Goal: Task Accomplishment & Management: Manage account settings

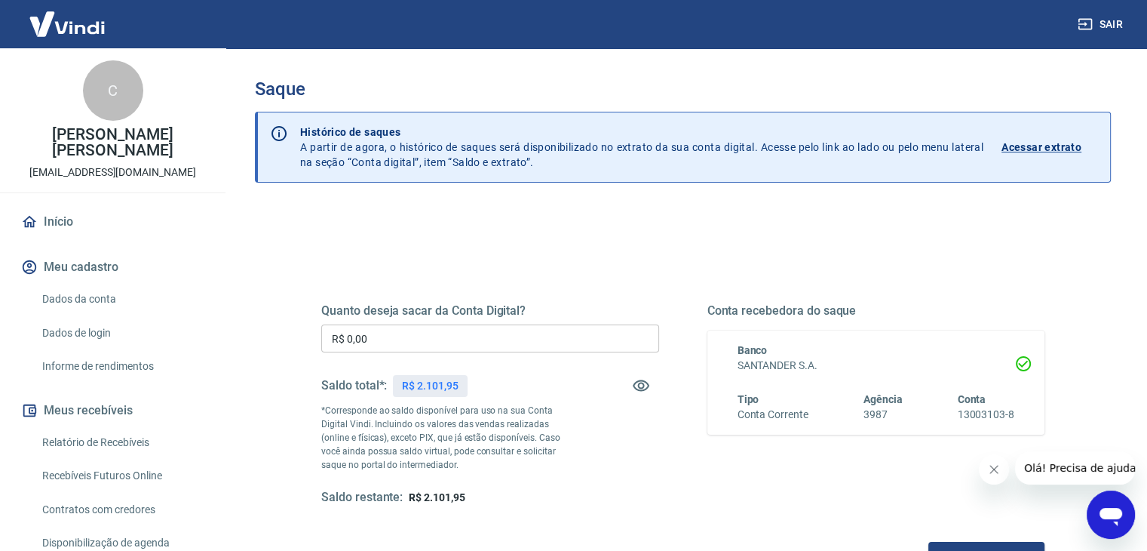
click at [518, 333] on input "R$ 0,00" at bounding box center [490, 338] width 338 height 28
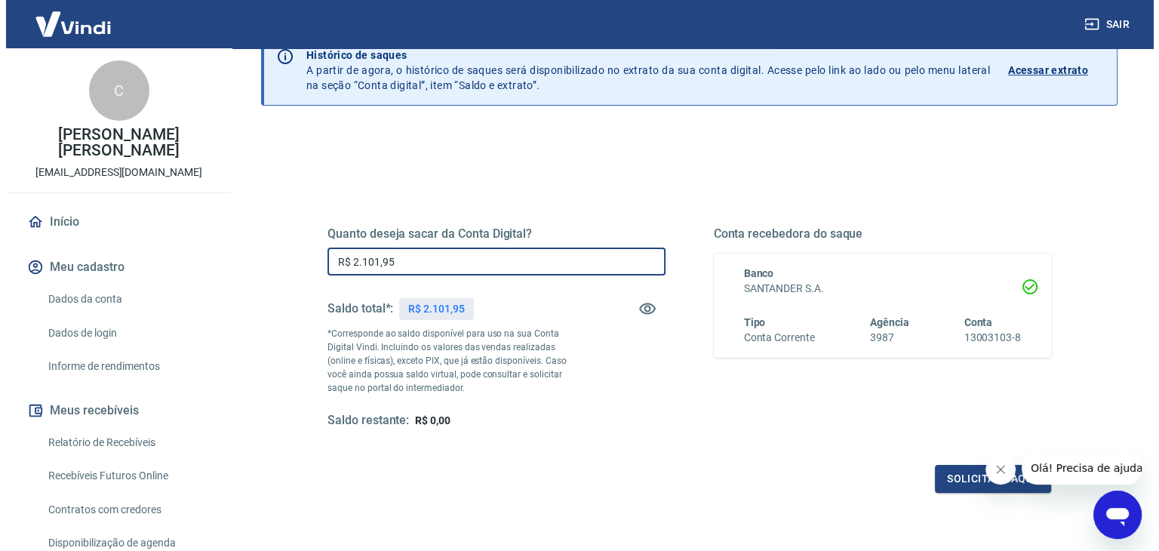
scroll to position [151, 0]
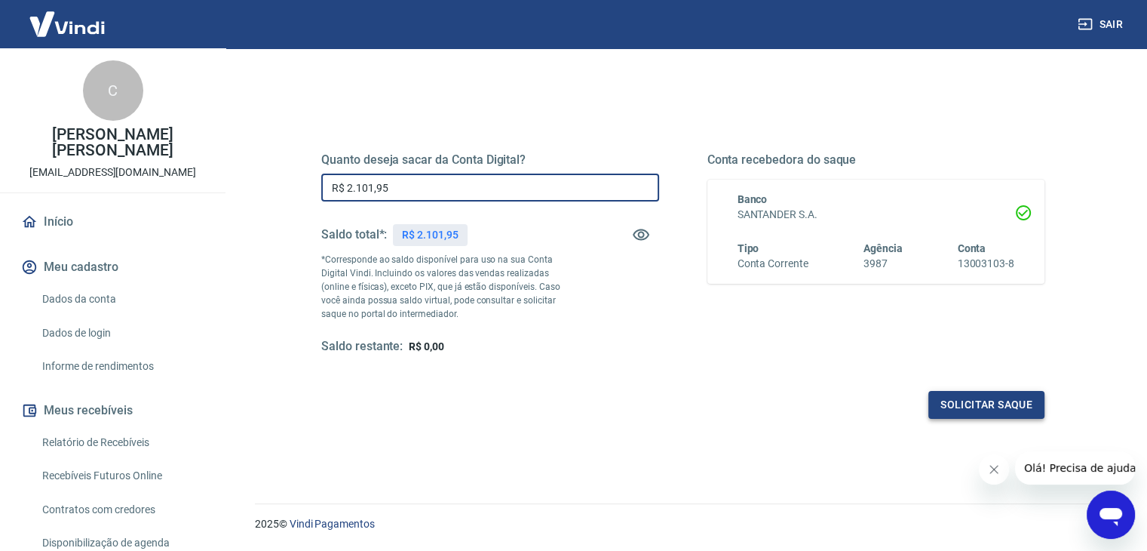
type input "R$ 2.101,95"
click at [943, 402] on button "Solicitar saque" at bounding box center [987, 405] width 116 height 28
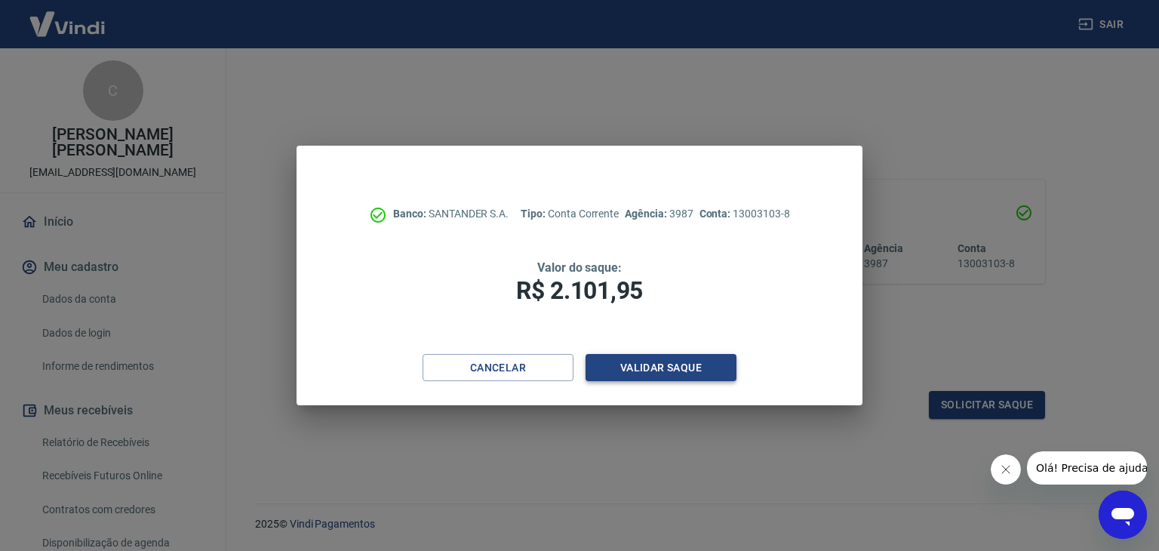
click at [665, 372] on button "Validar saque" at bounding box center [660, 368] width 151 height 28
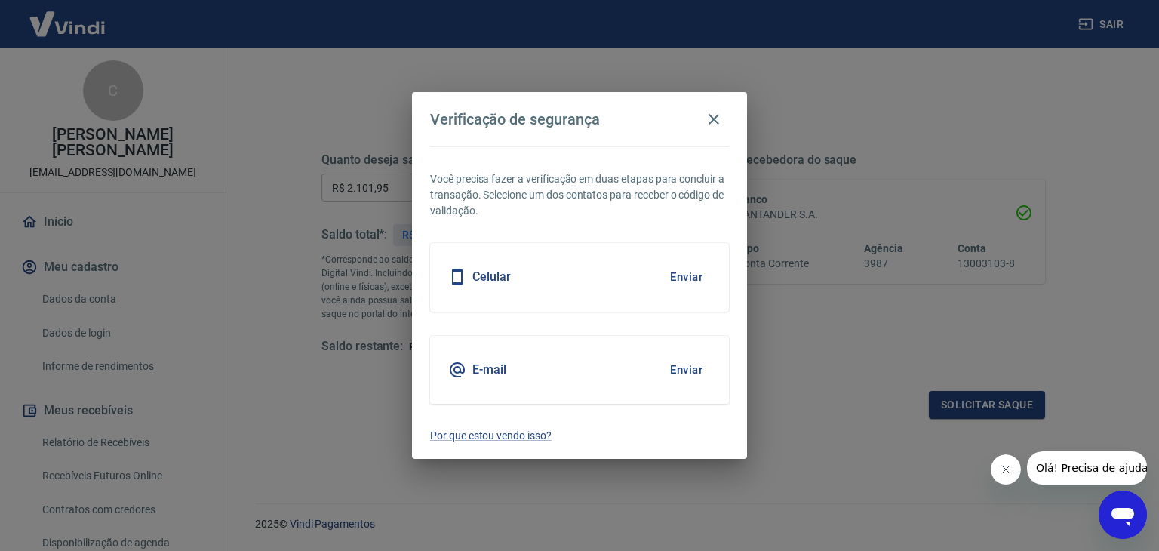
click at [698, 280] on button "Enviar" at bounding box center [686, 277] width 49 height 32
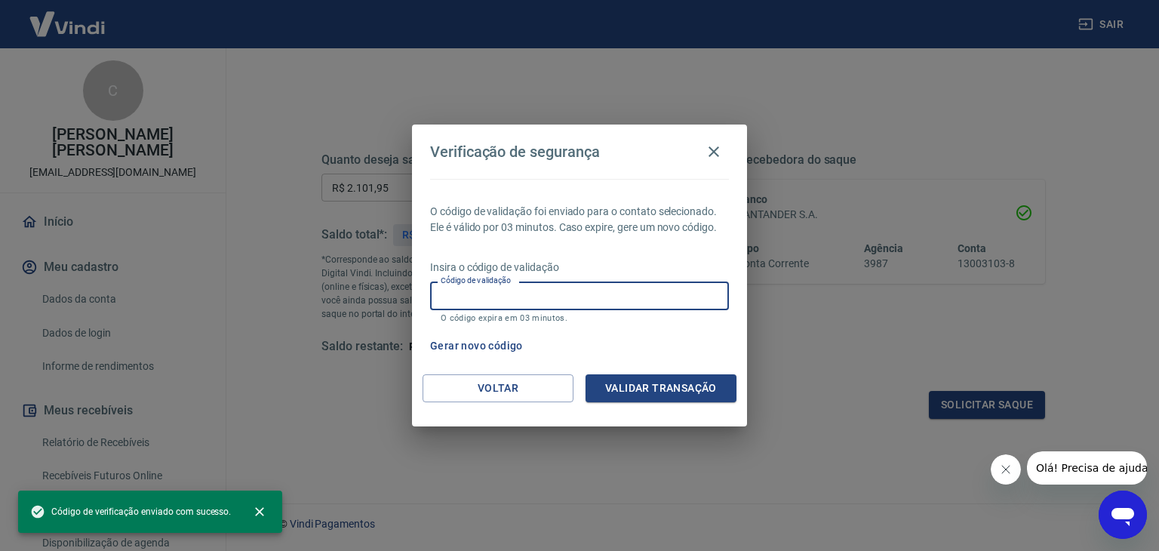
click at [585, 296] on input "Código de validação" at bounding box center [579, 295] width 299 height 28
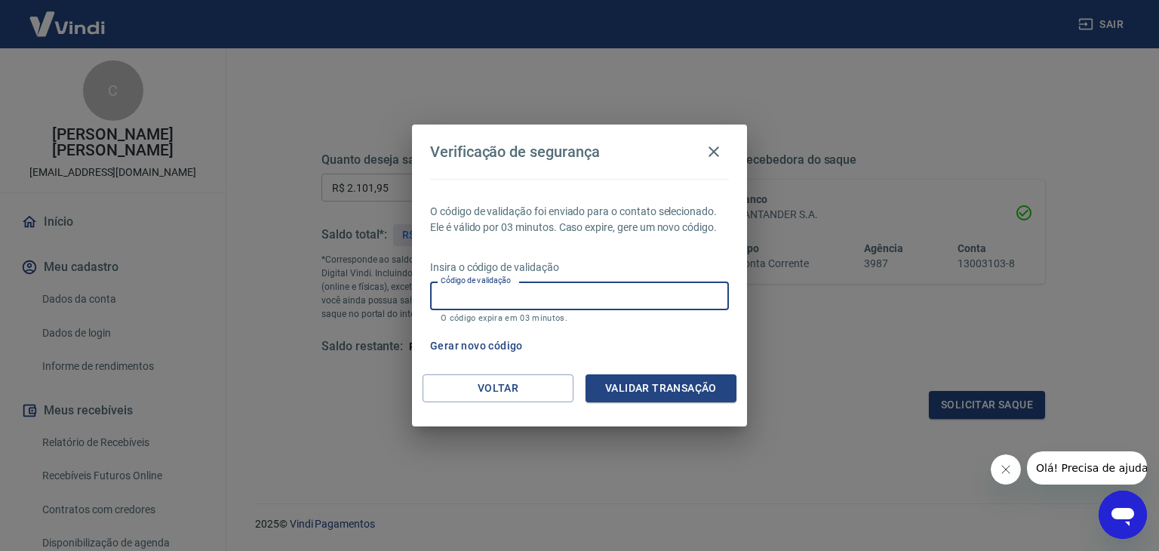
click at [496, 349] on button "Gerar novo código" at bounding box center [476, 346] width 105 height 28
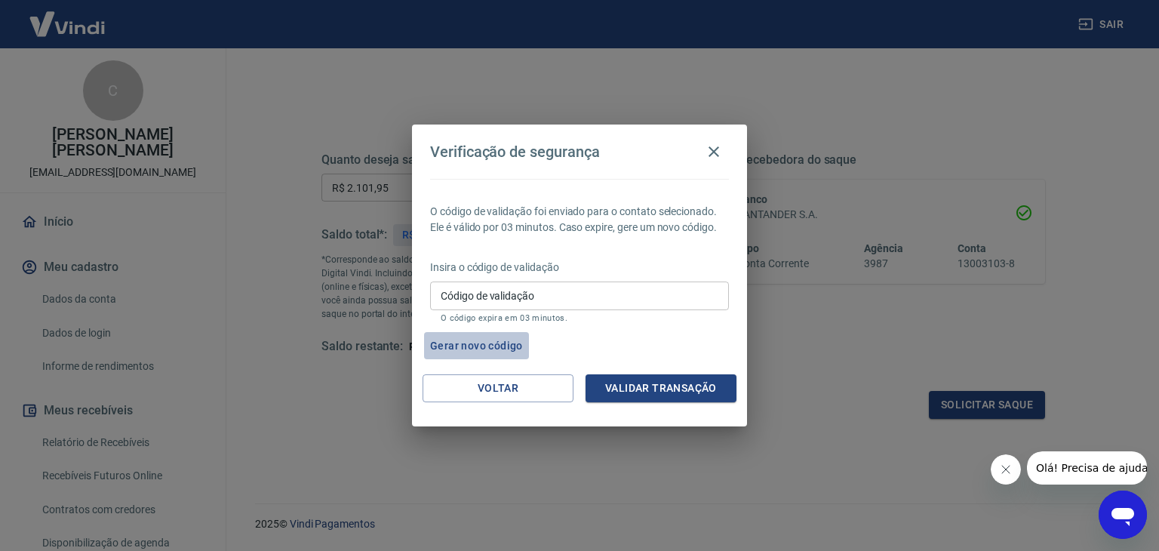
click at [496, 349] on button "Gerar novo código" at bounding box center [476, 346] width 105 height 28
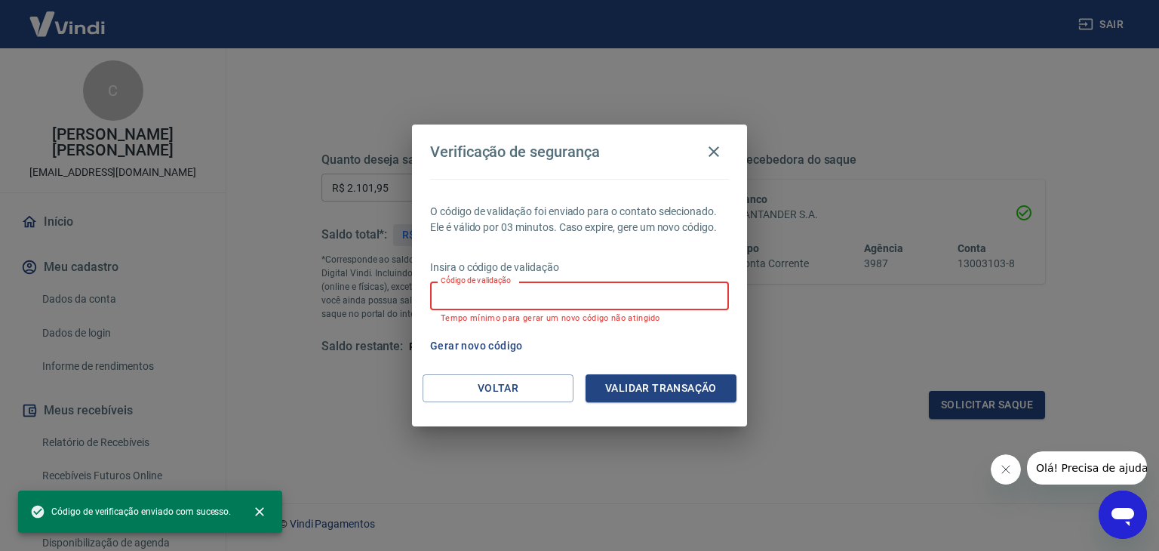
click at [575, 303] on input "Código de validação" at bounding box center [579, 295] width 299 height 28
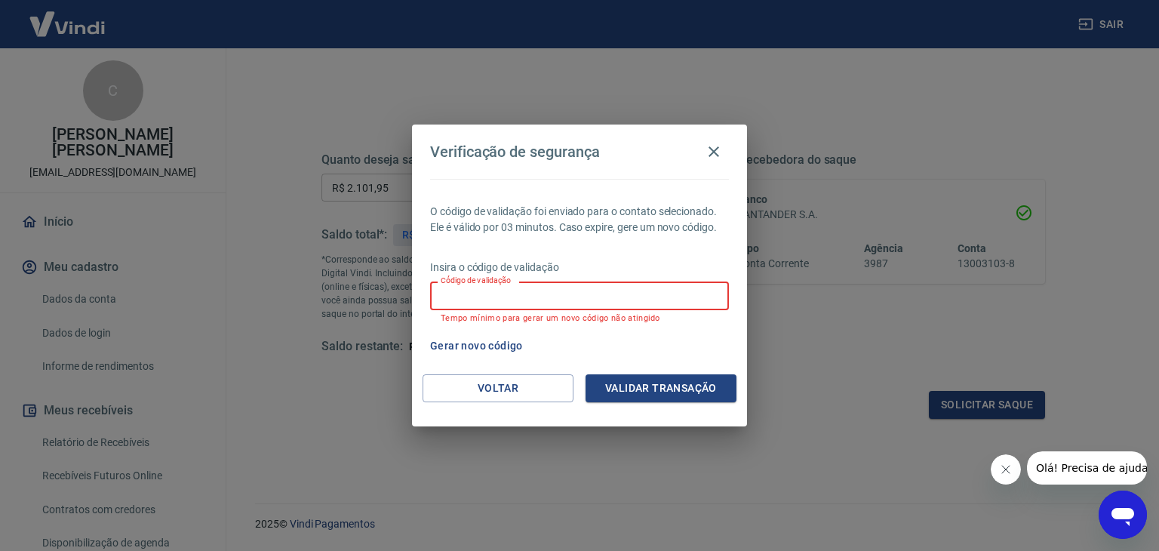
click at [646, 300] on input "Código de validação" at bounding box center [579, 295] width 299 height 28
click at [499, 389] on button "Voltar" at bounding box center [497, 388] width 151 height 28
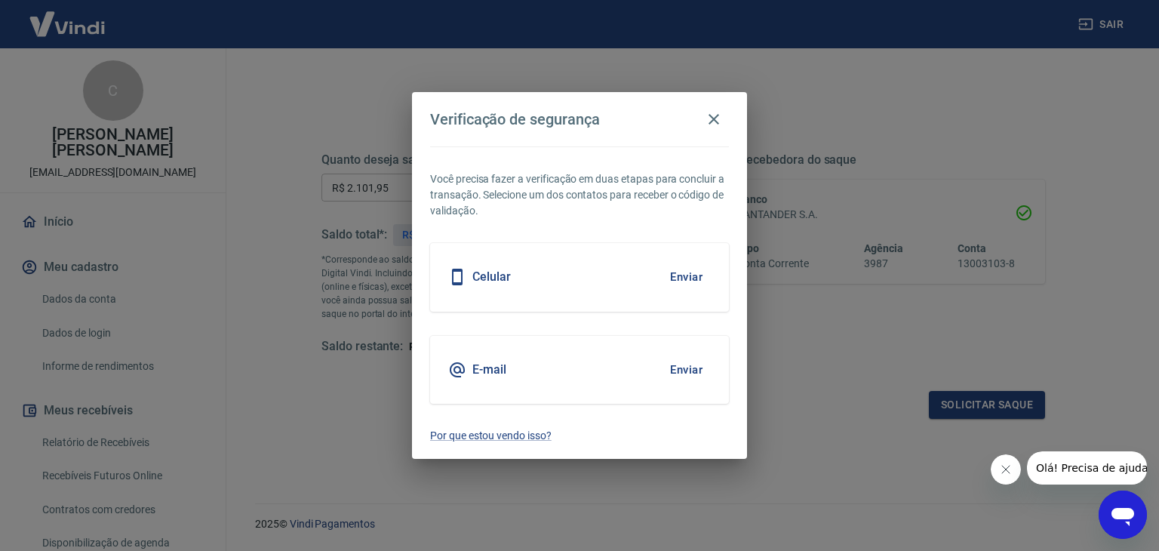
click at [676, 275] on button "Enviar" at bounding box center [686, 277] width 49 height 32
click at [677, 270] on button "Enviar" at bounding box center [686, 277] width 49 height 32
click at [717, 116] on icon "button" at bounding box center [714, 119] width 18 height 18
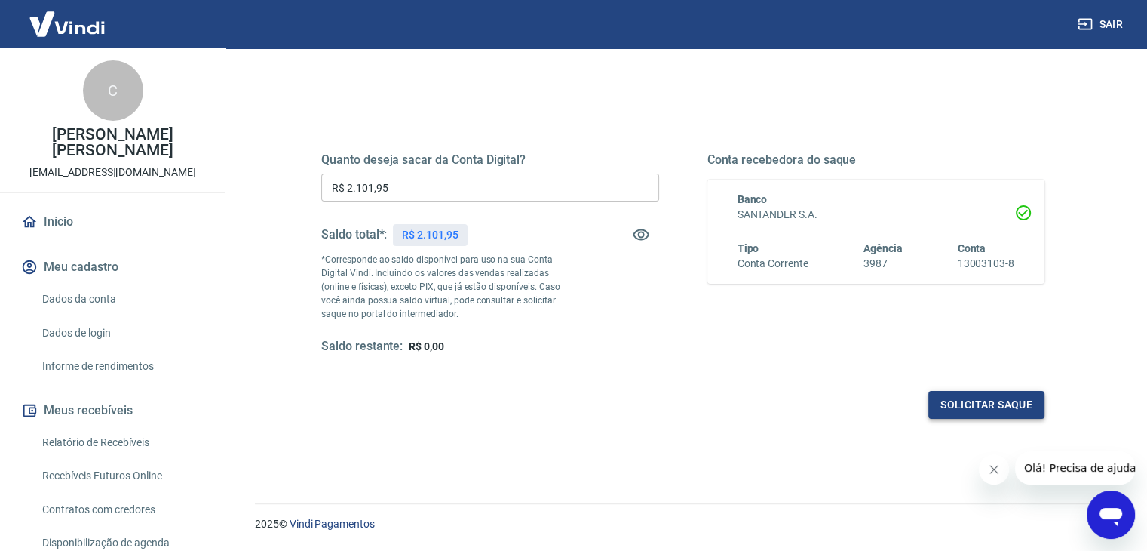
click at [941, 402] on button "Solicitar saque" at bounding box center [987, 405] width 116 height 28
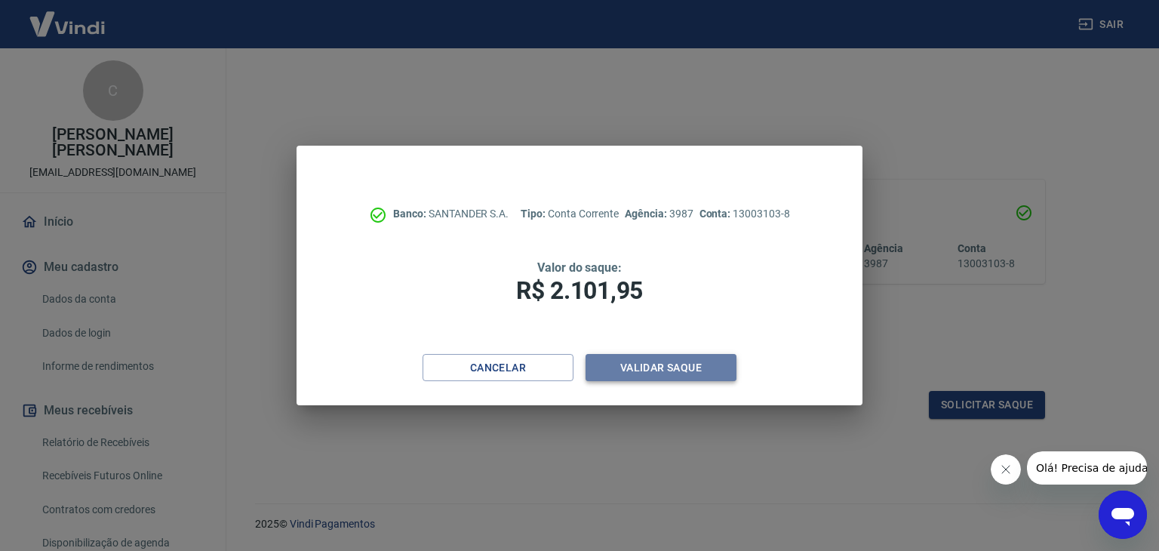
click at [691, 361] on button "Validar saque" at bounding box center [660, 368] width 151 height 28
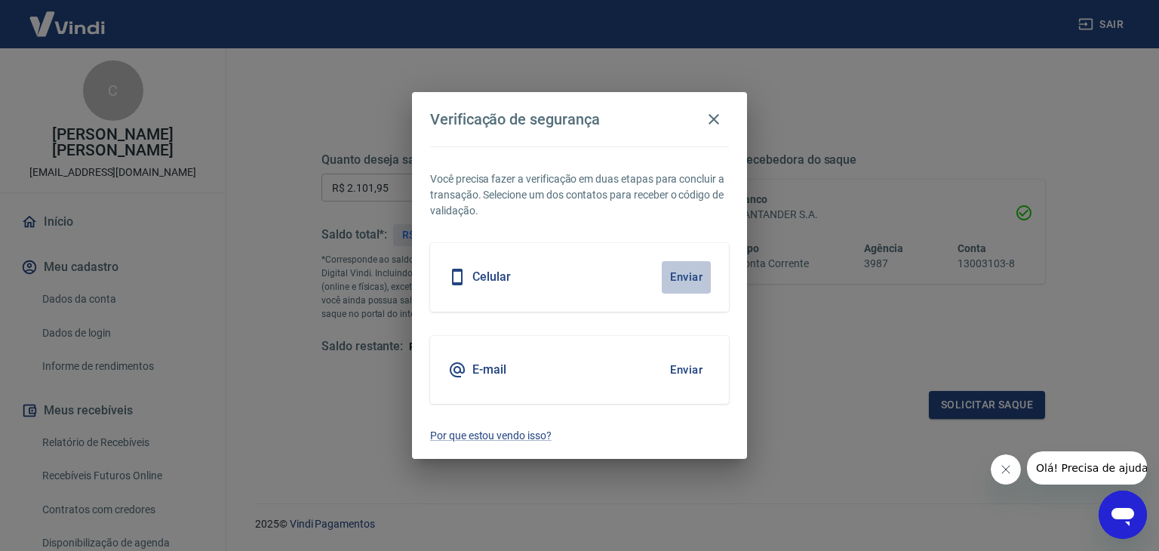
click at [688, 282] on button "Enviar" at bounding box center [686, 277] width 49 height 32
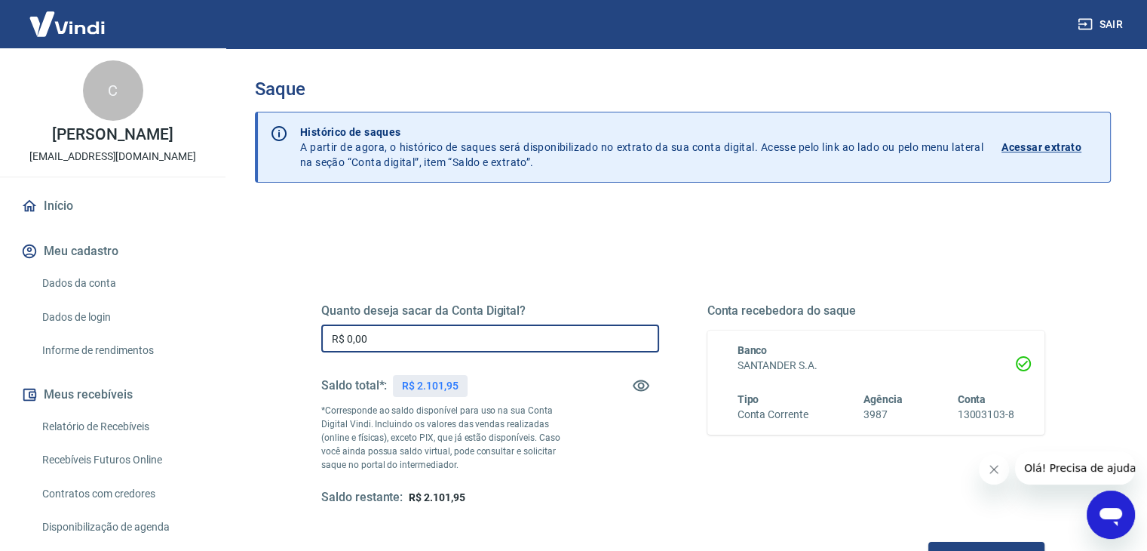
click at [503, 339] on input "R$ 0,00" at bounding box center [490, 338] width 338 height 28
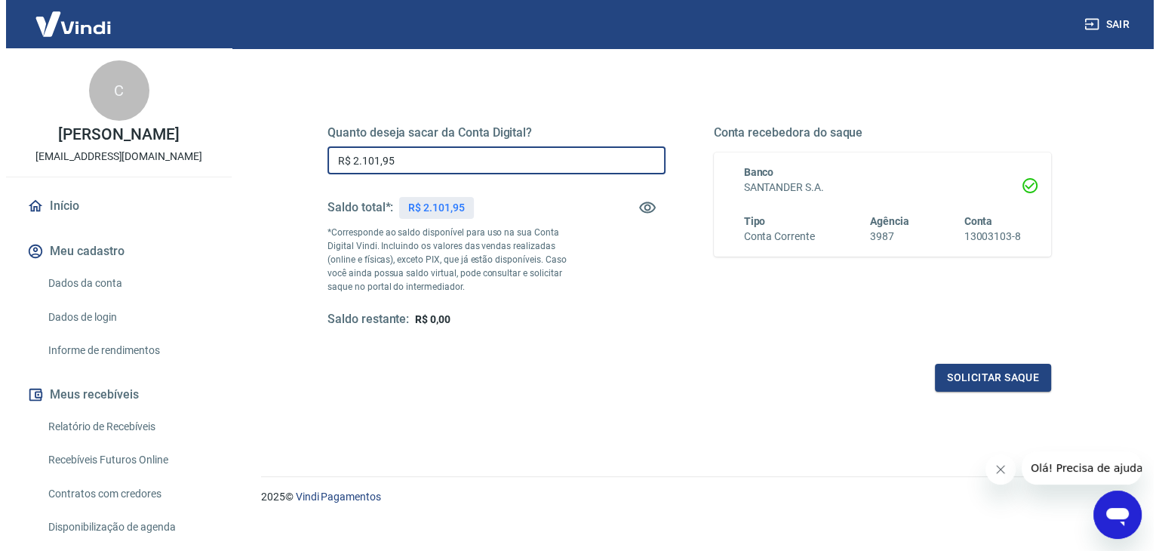
scroll to position [195, 0]
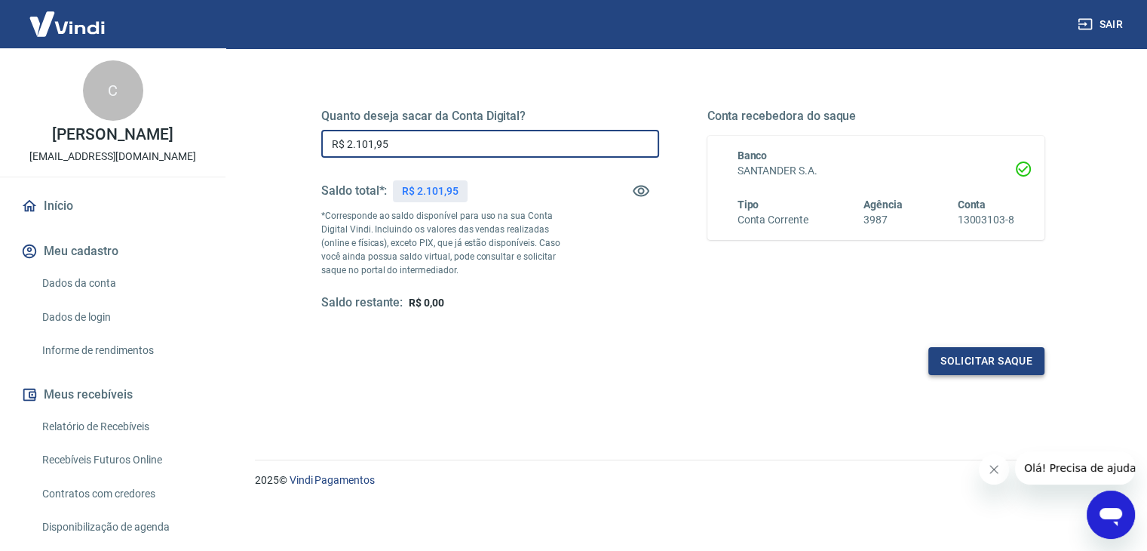
type input "R$ 2.101,95"
click at [993, 357] on button "Solicitar saque" at bounding box center [987, 361] width 116 height 28
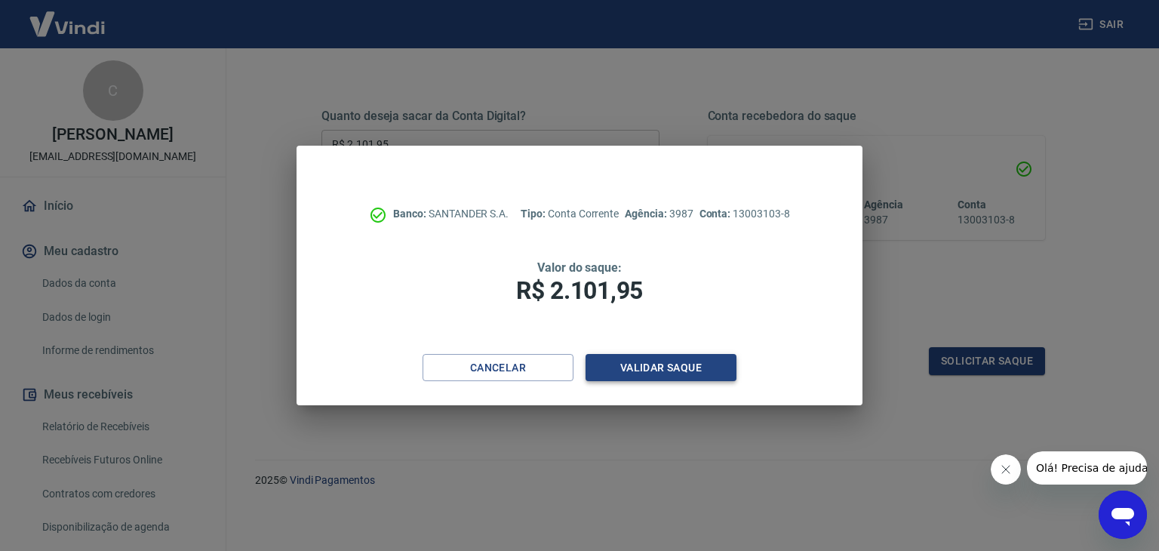
click at [688, 367] on button "Validar saque" at bounding box center [660, 368] width 151 height 28
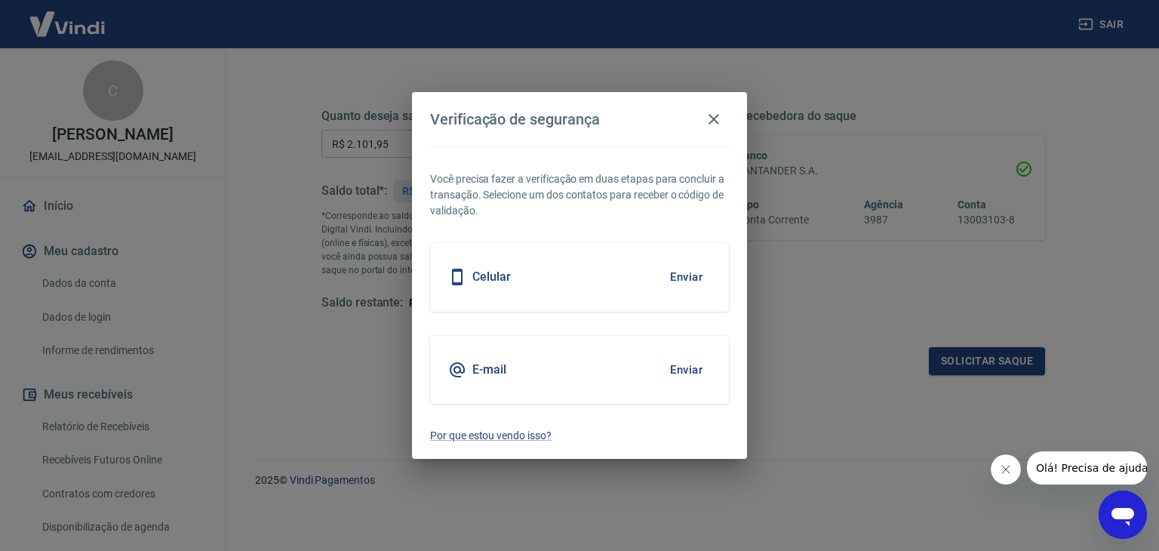
click at [671, 278] on button "Enviar" at bounding box center [686, 277] width 49 height 32
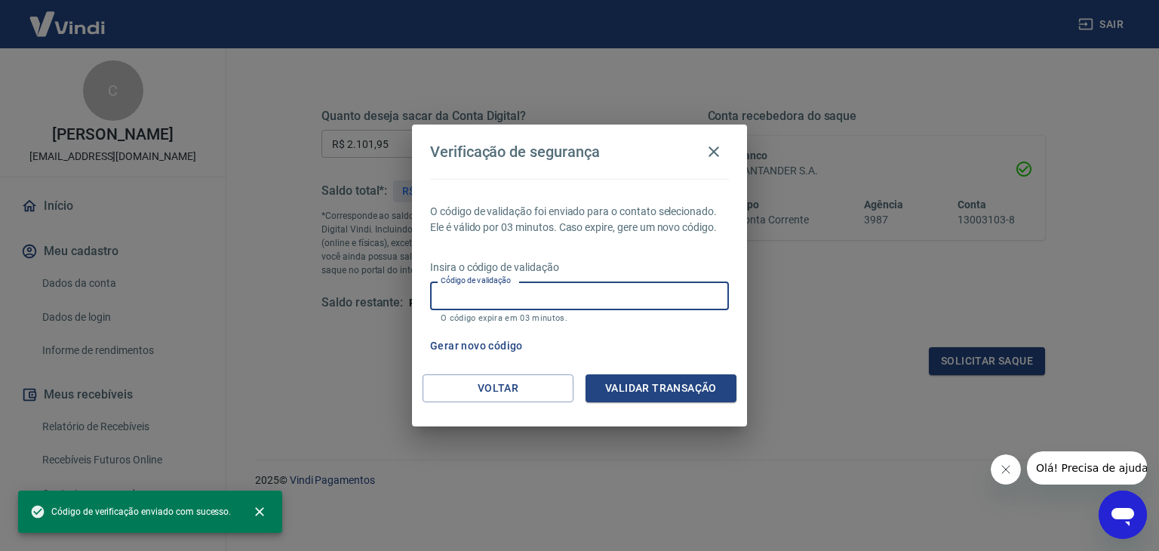
click at [614, 292] on input "Código de validação" at bounding box center [579, 295] width 299 height 28
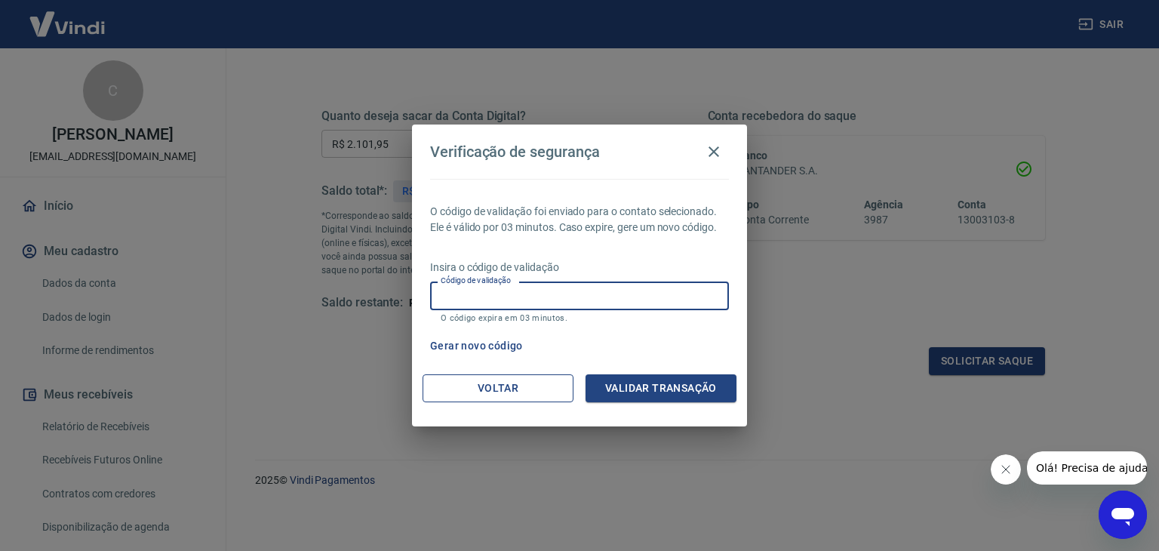
click at [506, 381] on button "Voltar" at bounding box center [497, 388] width 151 height 28
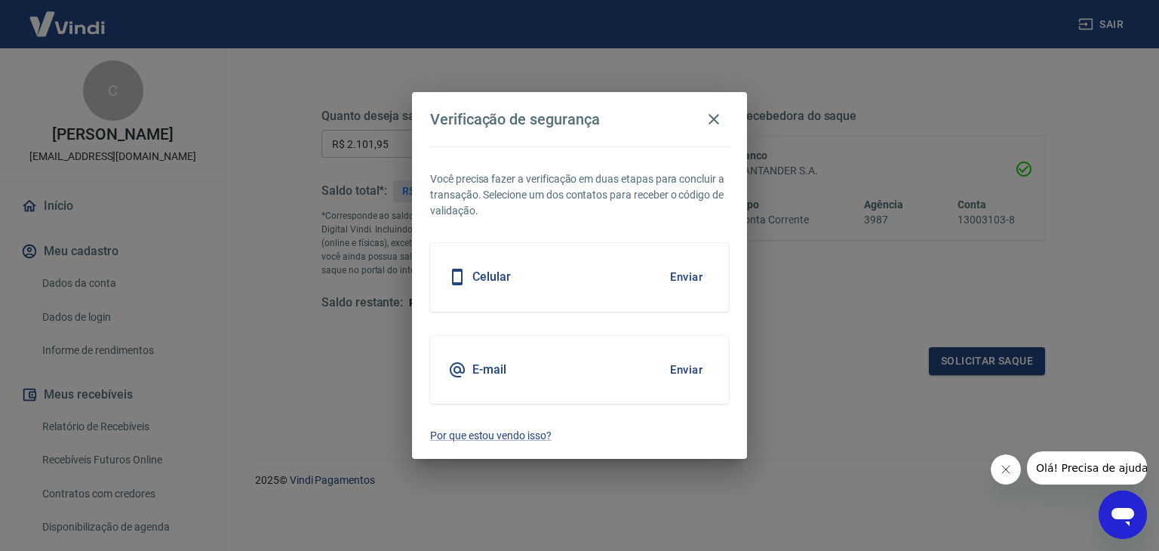
click at [668, 366] on button "Enviar" at bounding box center [686, 370] width 49 height 32
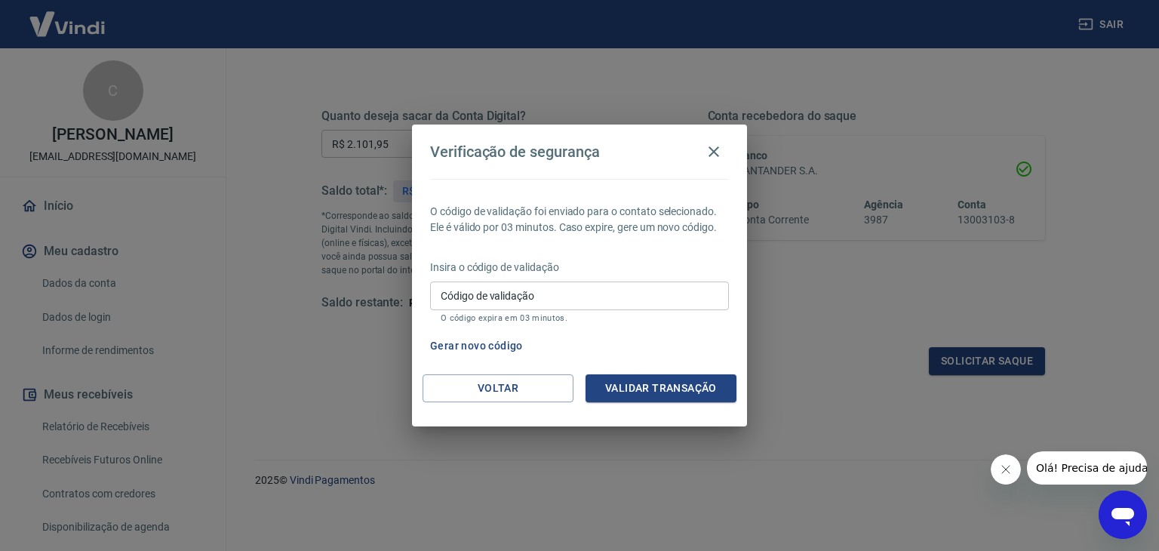
click at [645, 290] on input "Código de validação" at bounding box center [579, 295] width 299 height 28
type input "488804"
click at [656, 387] on button "Validar transação" at bounding box center [660, 388] width 151 height 28
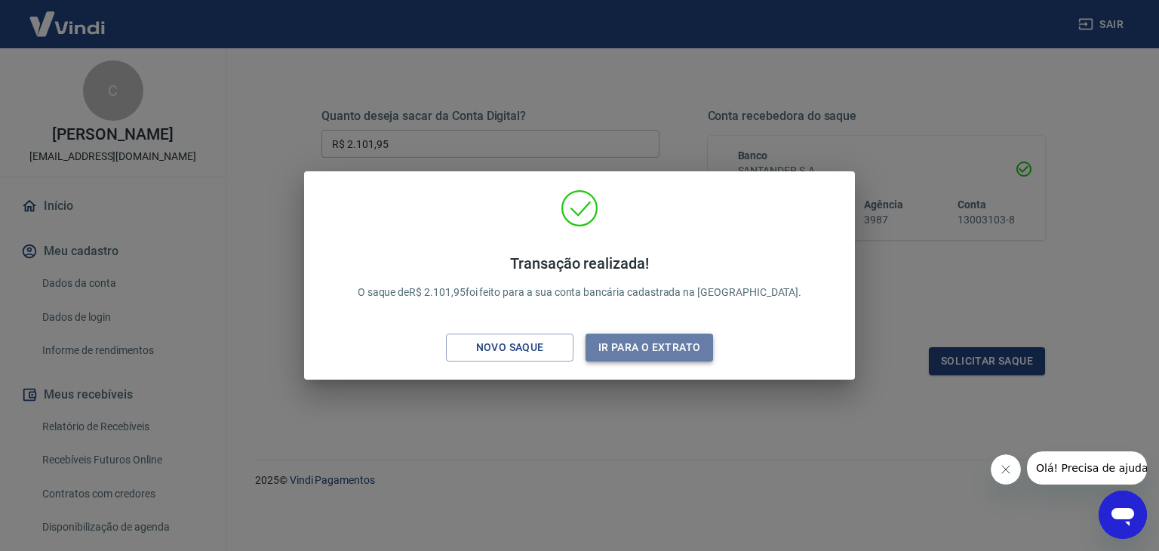
click at [647, 353] on button "Ir para o extrato" at bounding box center [648, 347] width 127 height 28
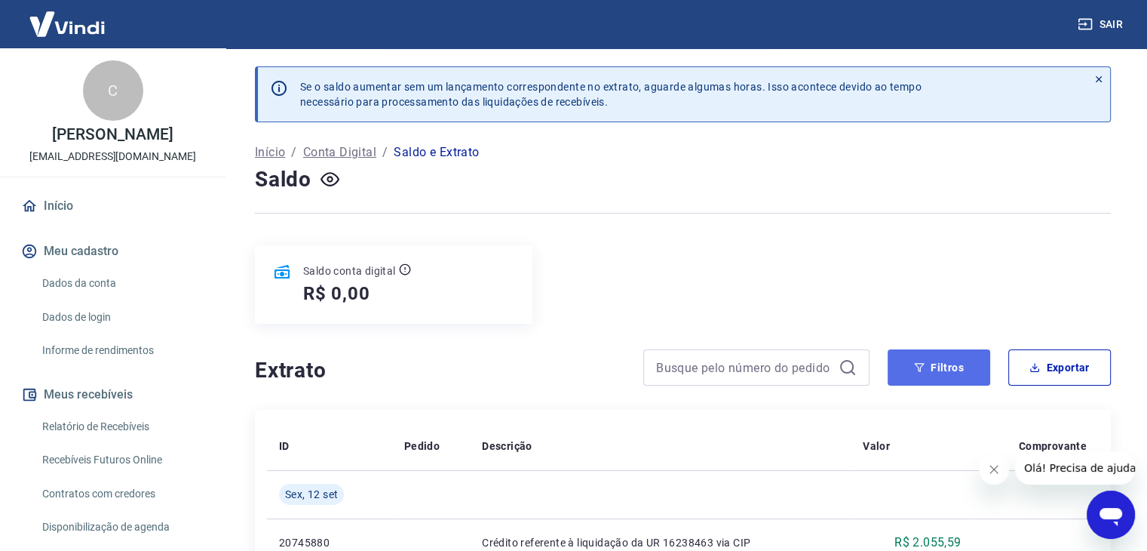
click at [938, 366] on button "Filtros" at bounding box center [939, 367] width 103 height 36
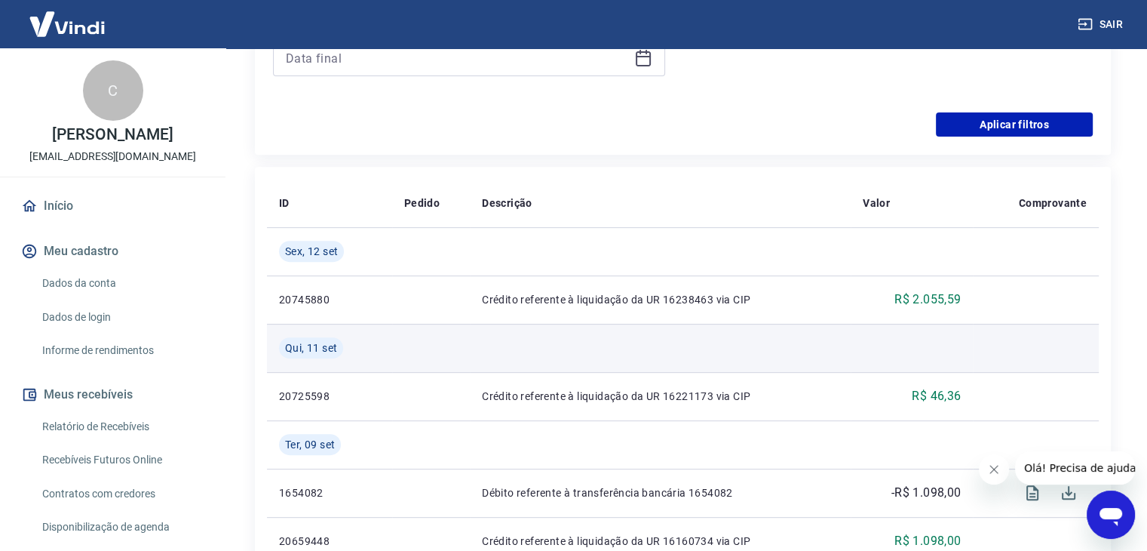
scroll to position [604, 0]
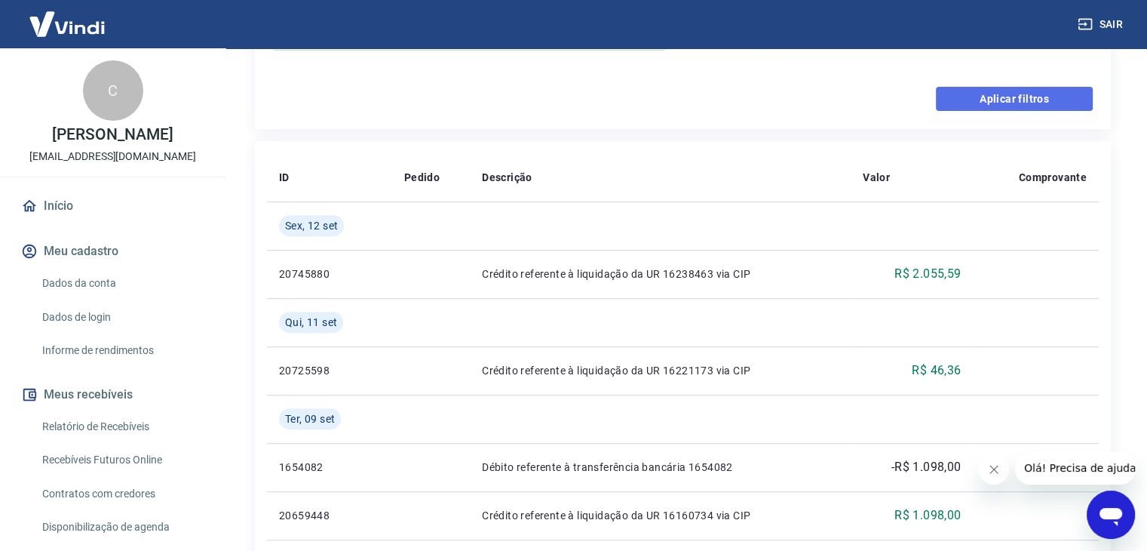
click at [1029, 97] on button "Aplicar filtros" at bounding box center [1014, 99] width 157 height 24
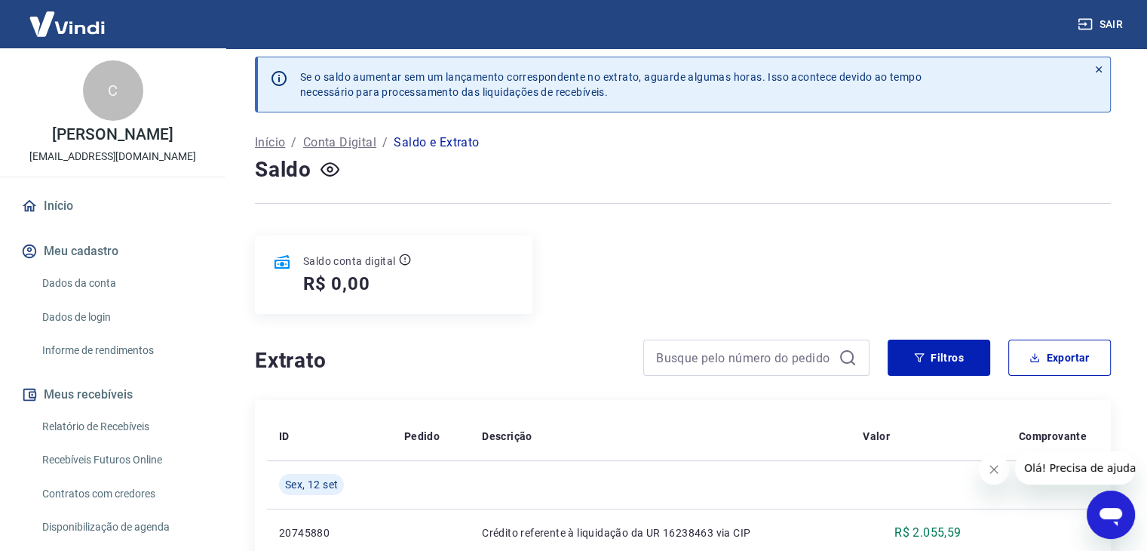
scroll to position [0, 0]
